Goal: Task Accomplishment & Management: Manage account settings

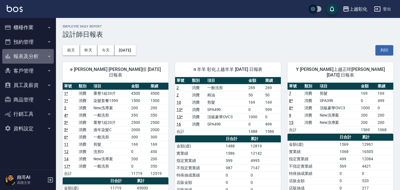
click at [39, 50] on button "報表及分析" at bounding box center [27, 56] width 51 height 15
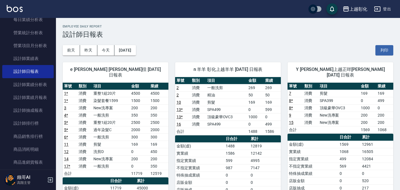
scroll to position [250, 0]
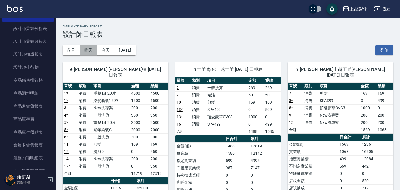
click at [90, 49] on button "昨天" at bounding box center [88, 50] width 17 height 10
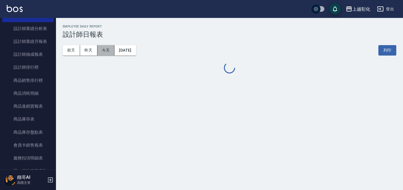
click at [107, 50] on button "今天" at bounding box center [105, 50] width 17 height 10
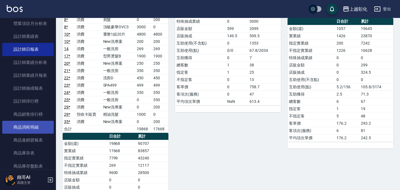
scroll to position [218, 0]
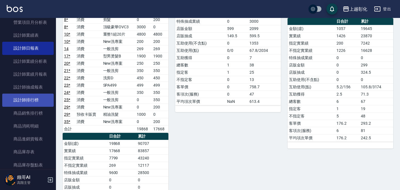
click at [32, 94] on link "設計師排行榜" at bounding box center [27, 99] width 51 height 13
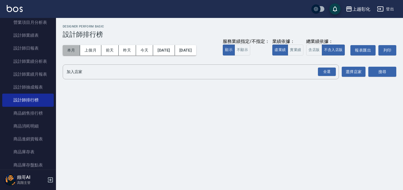
click at [75, 48] on button "本月" at bounding box center [71, 50] width 17 height 10
click at [325, 74] on div "全選" at bounding box center [327, 71] width 18 height 9
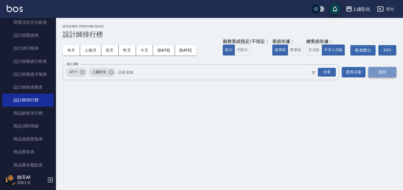
click at [379, 72] on button "搜尋" at bounding box center [382, 72] width 28 height 10
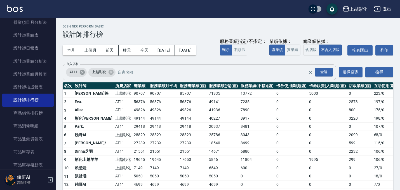
click at [80, 71] on icon at bounding box center [82, 71] width 5 height 5
click at [386, 74] on button "搜尋" at bounding box center [379, 72] width 28 height 10
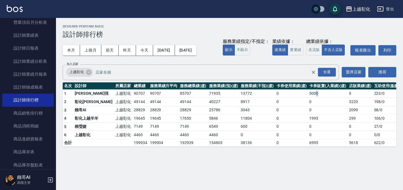
drag, startPoint x: 308, startPoint y: 96, endPoint x: 319, endPoint y: 95, distance: 10.9
click at [319, 96] on td "5000" at bounding box center [327, 93] width 39 height 8
drag, startPoint x: 315, startPoint y: 94, endPoint x: 307, endPoint y: 94, distance: 8.1
click at [308, 94] on td "5000" at bounding box center [327, 93] width 39 height 8
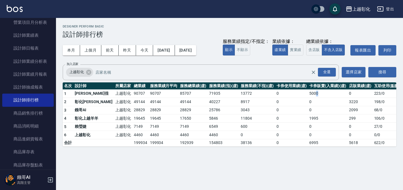
click at [308, 94] on td "5000" at bounding box center [327, 93] width 39 height 8
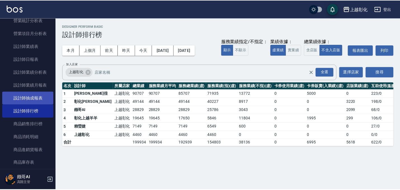
scroll to position [210, 0]
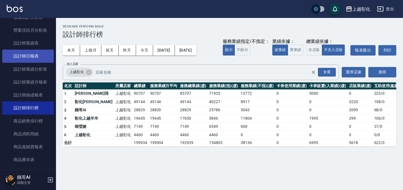
click at [40, 58] on link "設計師日報表" at bounding box center [27, 55] width 51 height 13
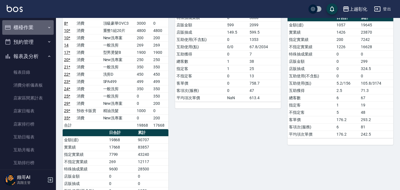
click at [41, 30] on button "櫃檯作業" at bounding box center [27, 27] width 51 height 15
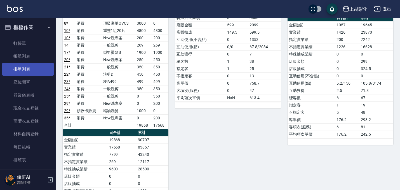
click at [41, 67] on link "掛單列表" at bounding box center [27, 69] width 51 height 13
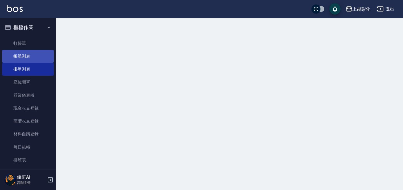
click at [43, 57] on link "帳單列表" at bounding box center [27, 56] width 51 height 13
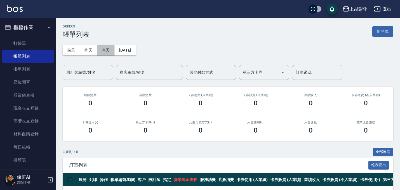
click at [102, 46] on button "今天" at bounding box center [105, 50] width 17 height 10
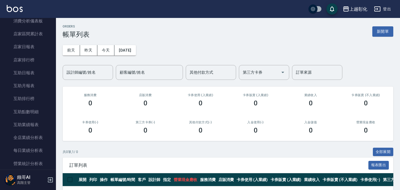
scroll to position [137, 0]
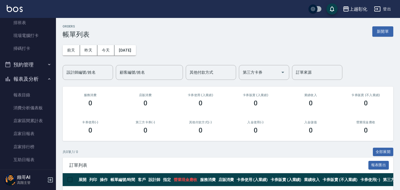
click at [34, 76] on button "報表及分析" at bounding box center [27, 79] width 51 height 15
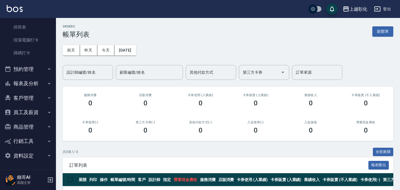
scroll to position [23, 0]
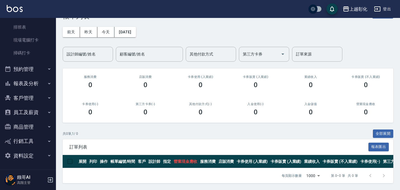
click at [31, 96] on button "客戶管理" at bounding box center [27, 98] width 51 height 15
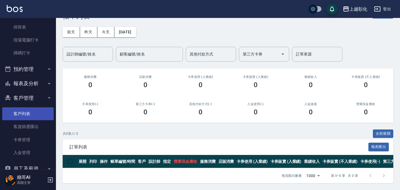
click at [29, 115] on link "客戶列表" at bounding box center [27, 113] width 51 height 13
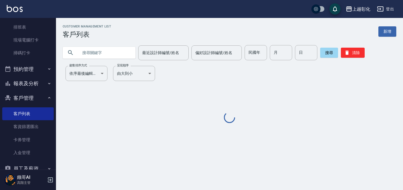
click at [116, 55] on input "text" at bounding box center [104, 52] width 53 height 15
type input "ㄕ"
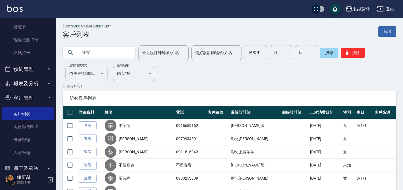
type input "接髮"
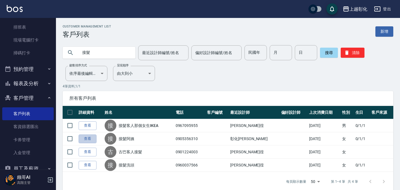
click at [82, 136] on link "查看" at bounding box center [88, 138] width 18 height 9
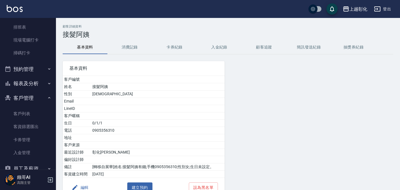
click at [136, 46] on button "消費記錄" at bounding box center [129, 47] width 45 height 13
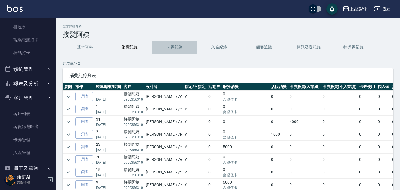
click at [175, 49] on button "卡券紀錄" at bounding box center [174, 47] width 45 height 13
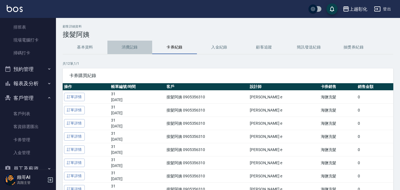
click at [126, 44] on button "消費記錄" at bounding box center [129, 47] width 45 height 13
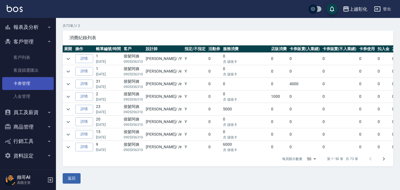
scroll to position [18, 0]
